Goal: Check status: Check status

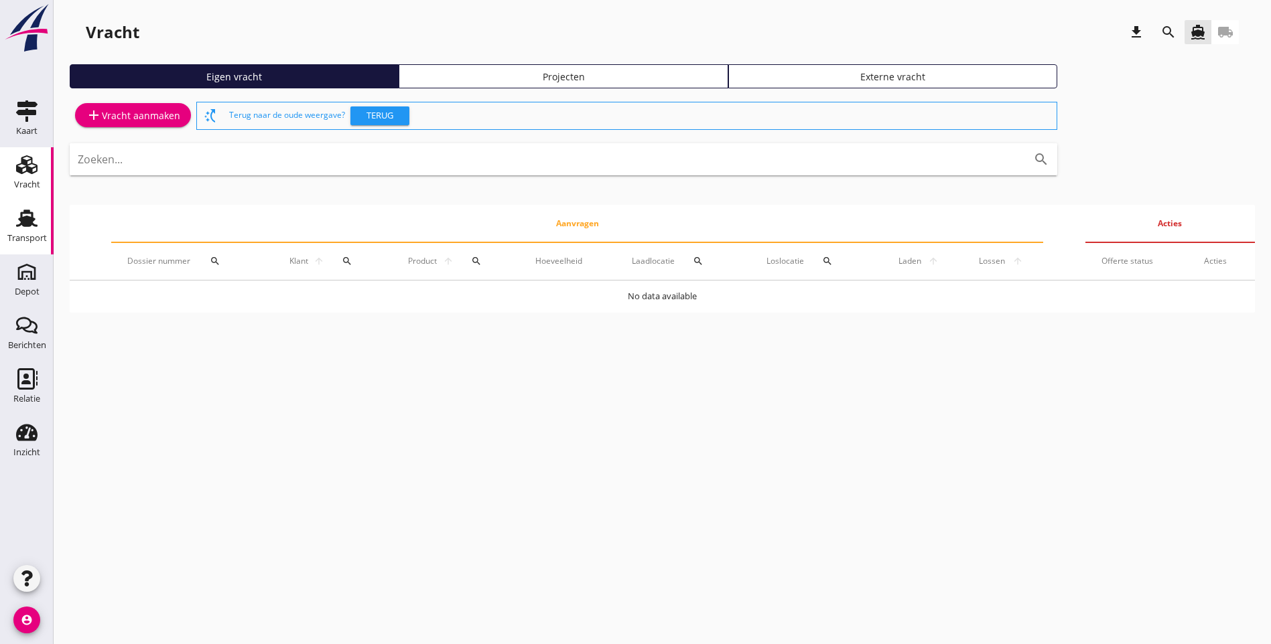
click at [15, 234] on div "Transport" at bounding box center [27, 238] width 40 height 9
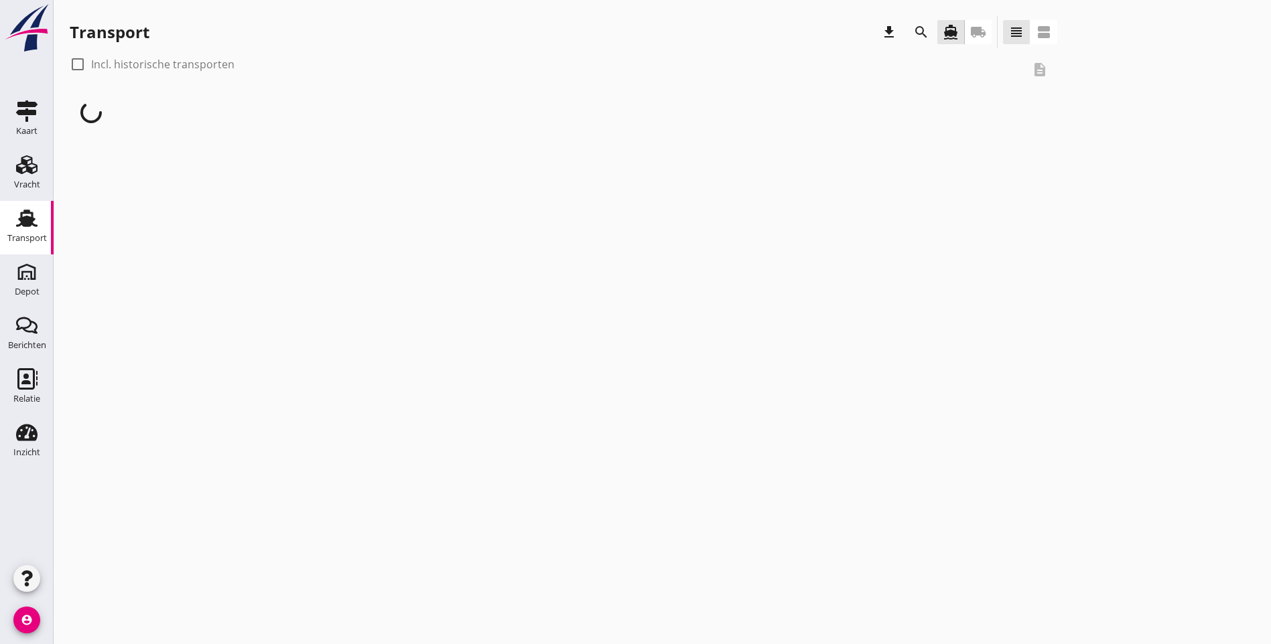
click at [80, 67] on div at bounding box center [77, 64] width 23 height 23
checkbox input "true"
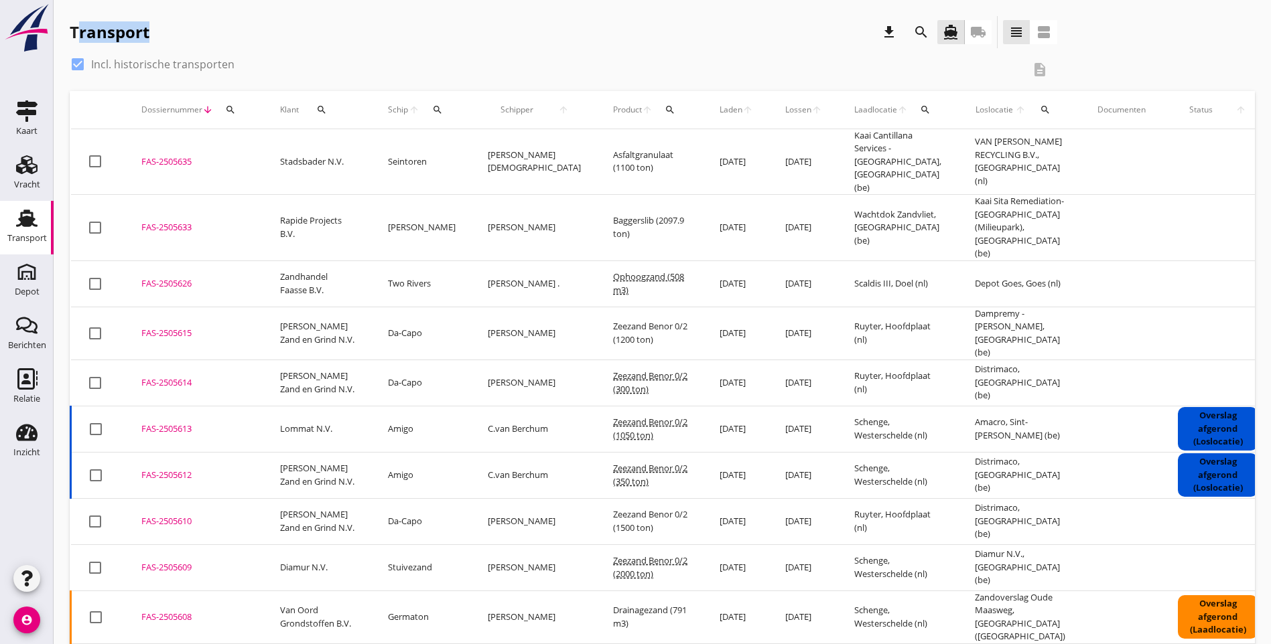
drag, startPoint x: 64, startPoint y: 5, endPoint x: 689, endPoint y: 20, distance: 625.1
click at [200, 21] on div "Transport download search directions_boat local_shipping view_headline view_age…" at bounding box center [563, 32] width 987 height 32
click at [155, 33] on div "Transport download search directions_boat local_shipping view_headline view_age…" at bounding box center [563, 32] width 987 height 32
drag, startPoint x: 622, startPoint y: 108, endPoint x: 618, endPoint y: 123, distance: 15.3
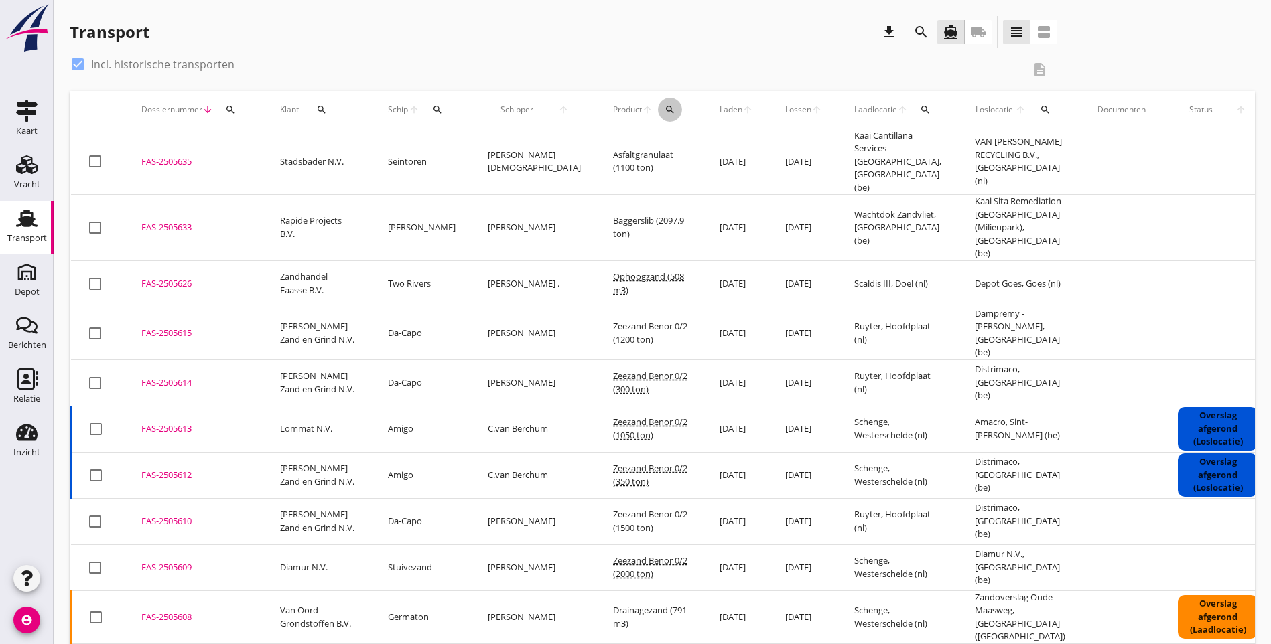
click at [664, 108] on icon "search" at bounding box center [669, 109] width 11 height 11
click at [648, 143] on input "Zoeken op product..." at bounding box center [685, 148] width 139 height 21
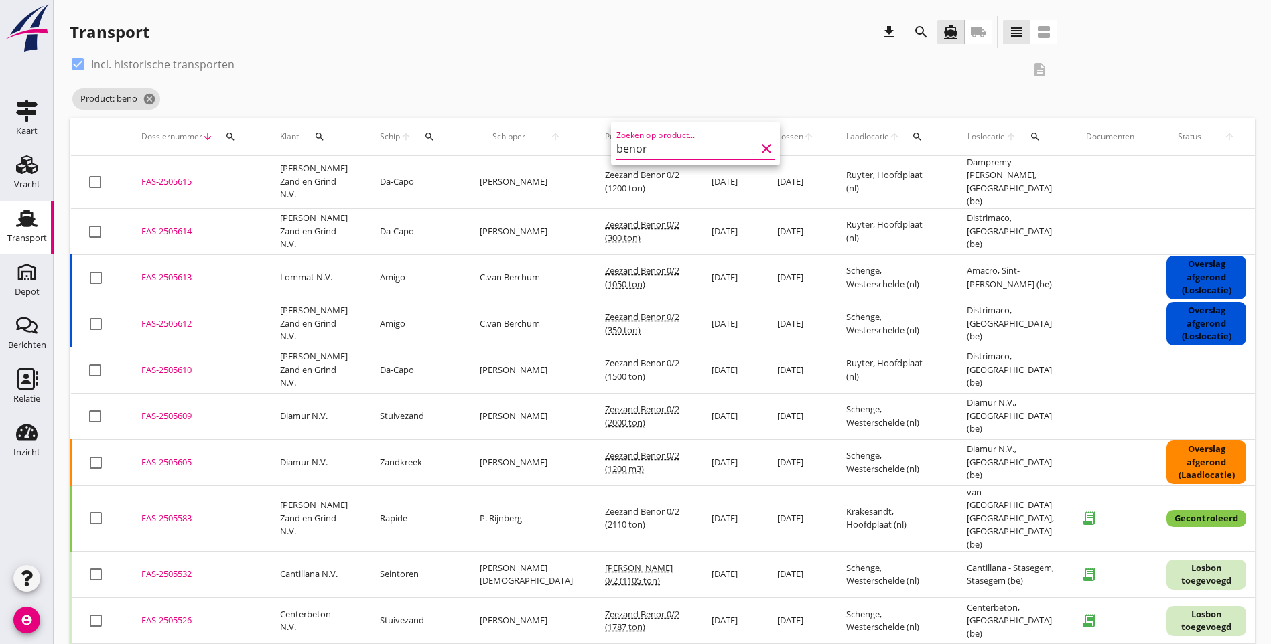
type input "benor"
click at [416, 94] on div "Product: benor cancel" at bounding box center [563, 99] width 987 height 27
drag, startPoint x: 155, startPoint y: 100, endPoint x: 32, endPoint y: 165, distance: 139.3
click at [155, 100] on icon "cancel" at bounding box center [152, 98] width 13 height 13
